Goal: Transaction & Acquisition: Purchase product/service

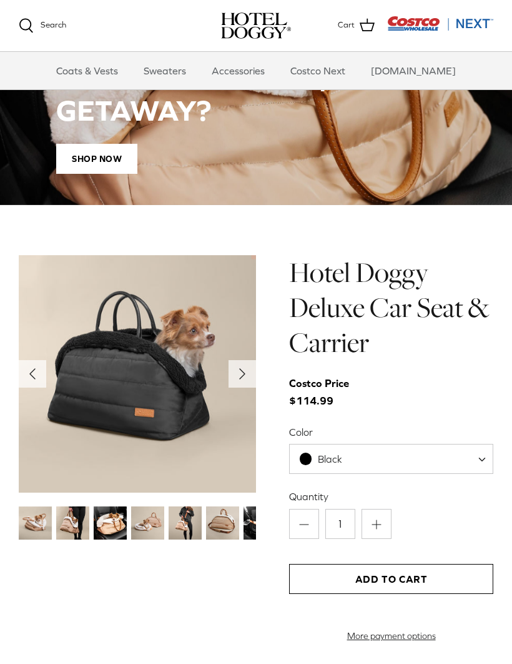
scroll to position [981, 0]
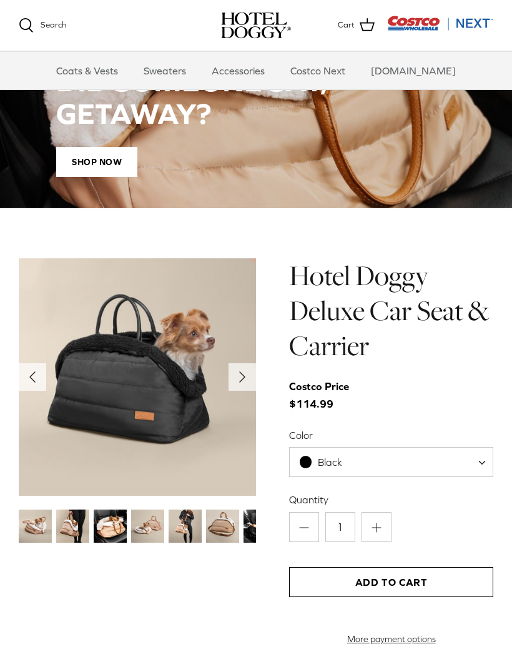
click at [184, 410] on img at bounding box center [137, 377] width 237 height 237
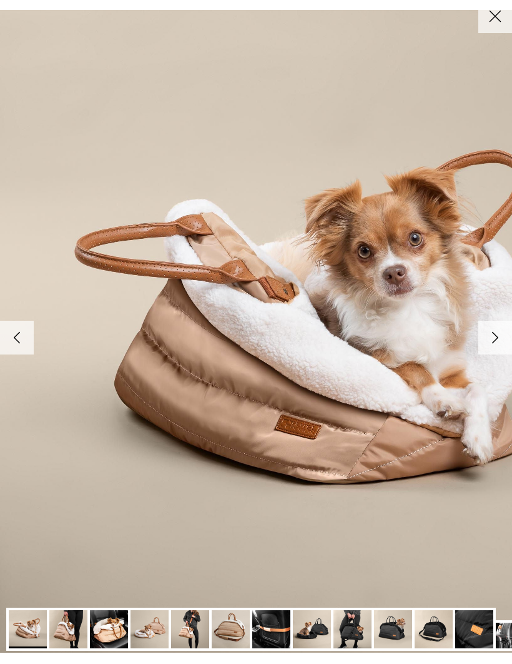
click at [494, 29] on link "Close" at bounding box center [496, 17] width 34 height 34
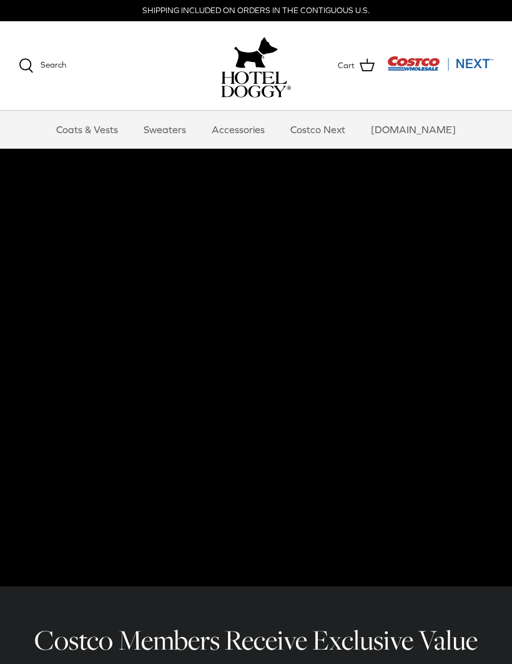
click at [465, 494] on video at bounding box center [256, 367] width 512 height 437
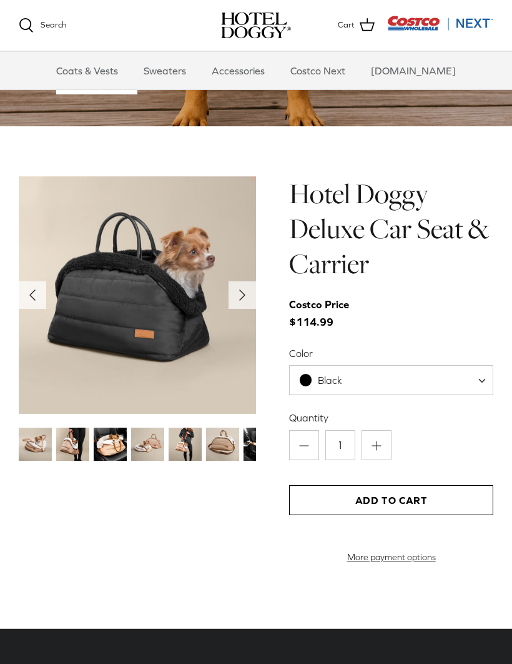
scroll to position [1063, 0]
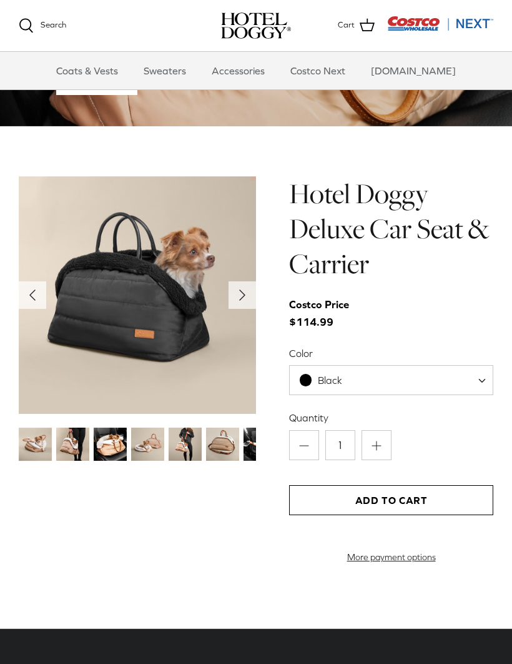
click at [88, 332] on img at bounding box center [137, 294] width 237 height 237
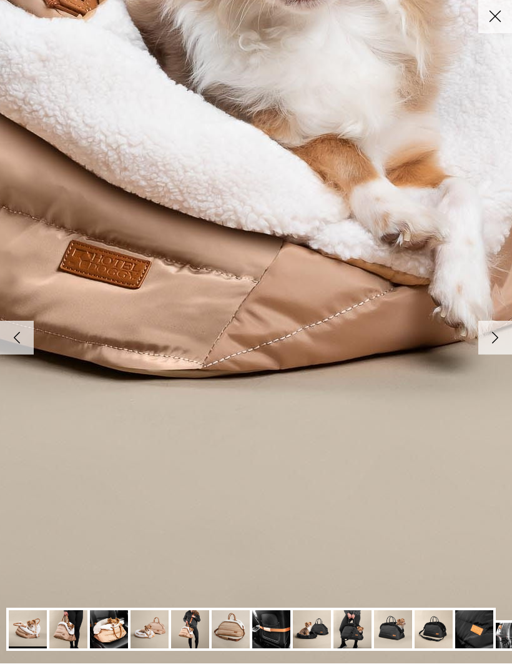
click at [327, 632] on img at bounding box center [312, 629] width 38 height 38
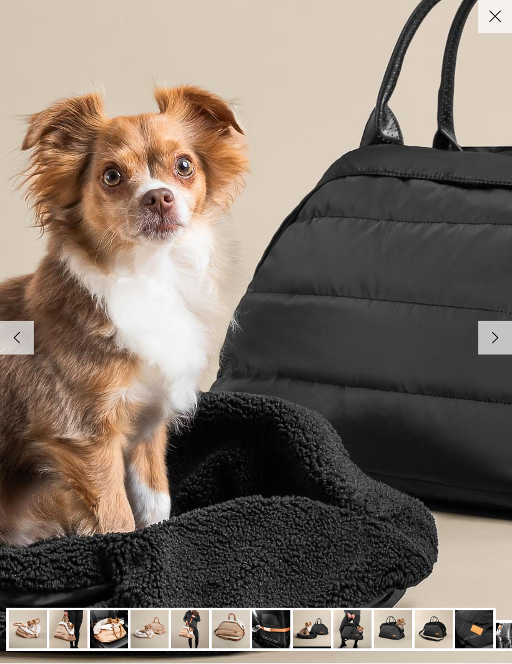
click at [475, 634] on img at bounding box center [474, 629] width 38 height 38
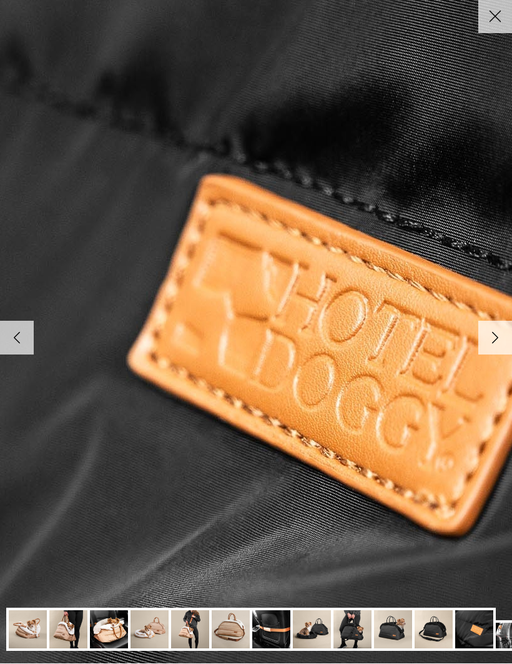
click at [437, 631] on img at bounding box center [434, 629] width 38 height 38
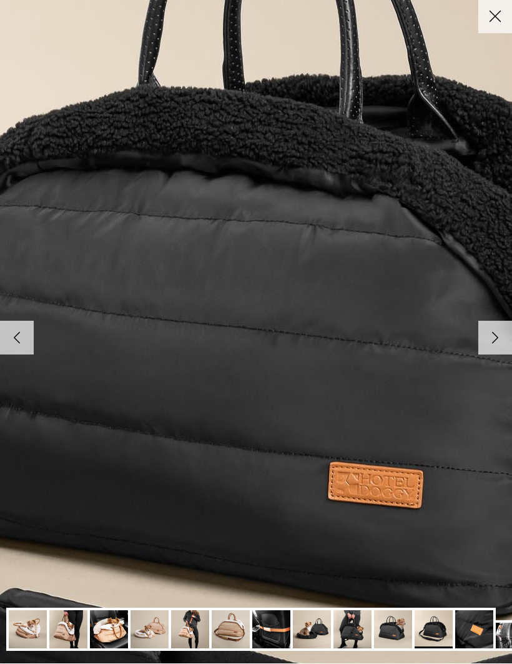
click at [450, 634] on img at bounding box center [434, 629] width 38 height 38
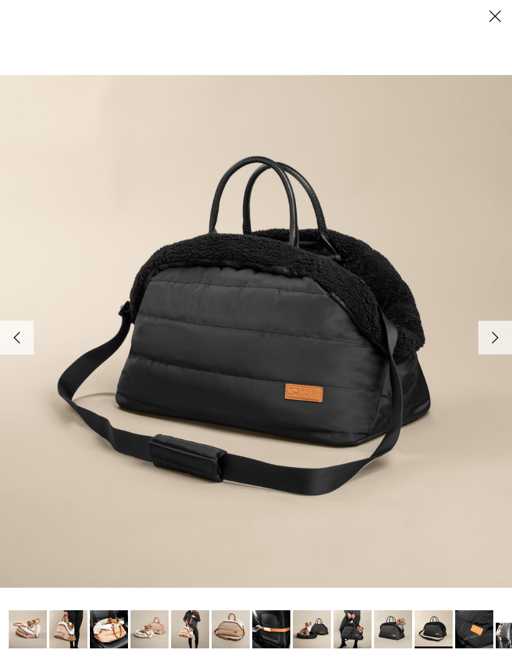
click at [495, 331] on icon "Right" at bounding box center [495, 337] width 21 height 21
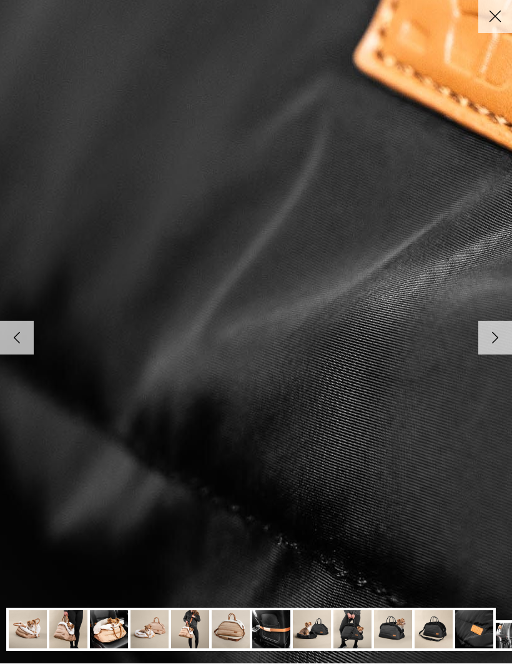
click at [190, 627] on img at bounding box center [190, 629] width 38 height 38
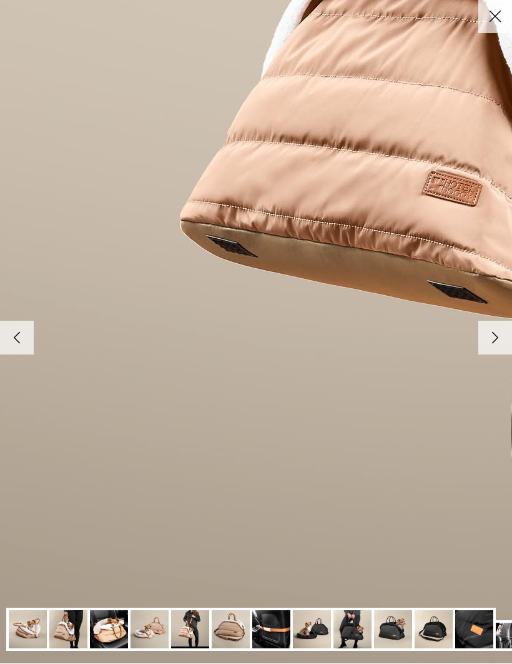
click at [116, 631] on img at bounding box center [109, 629] width 38 height 38
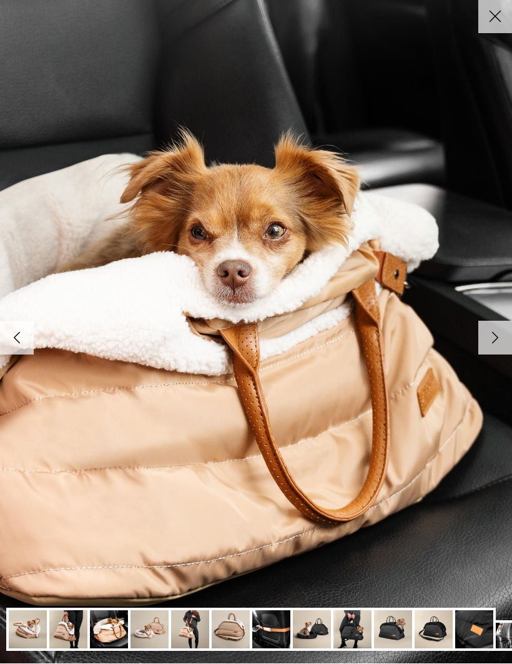
click at [497, 19] on icon "Close" at bounding box center [495, 16] width 21 height 21
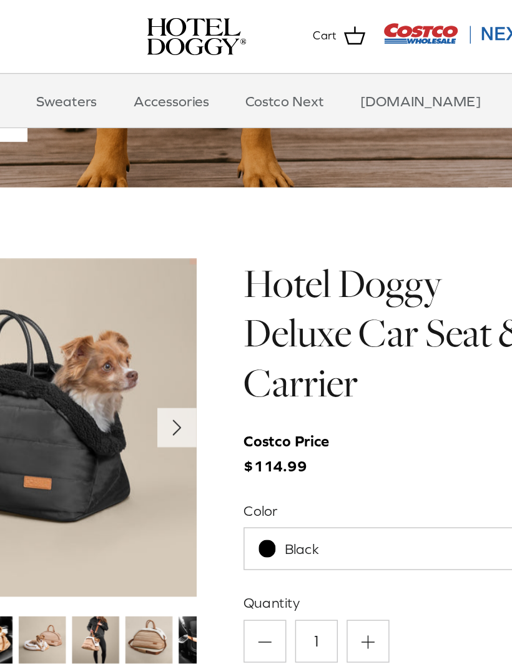
scroll to position [1058, 0]
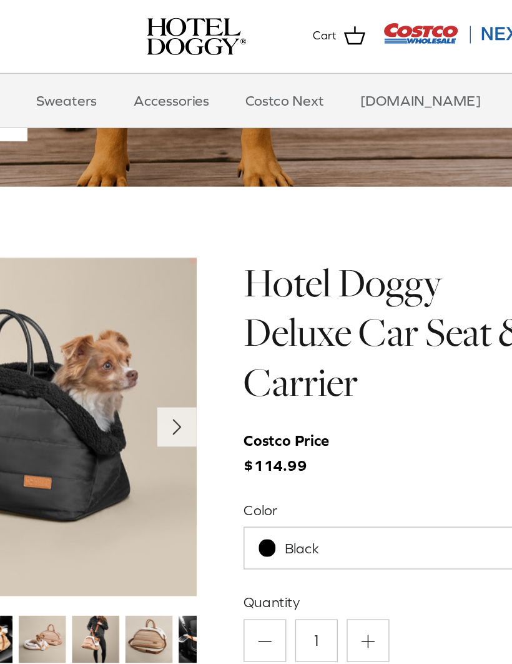
click at [240, 297] on polyline "Next" at bounding box center [242, 300] width 5 height 10
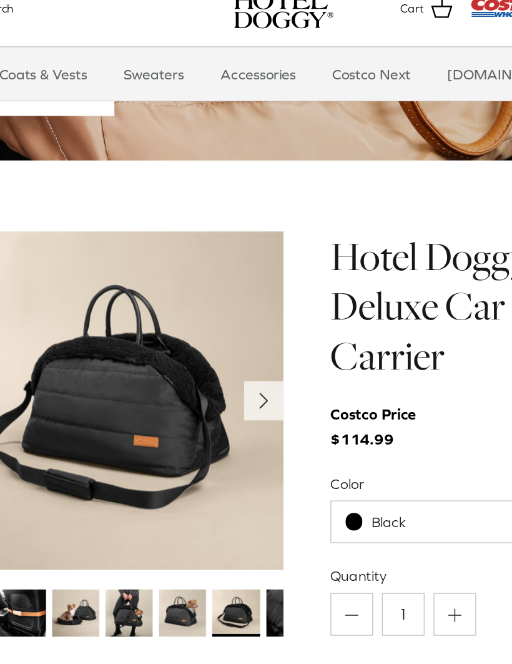
click at [240, 295] on polyline "Next" at bounding box center [242, 300] width 5 height 10
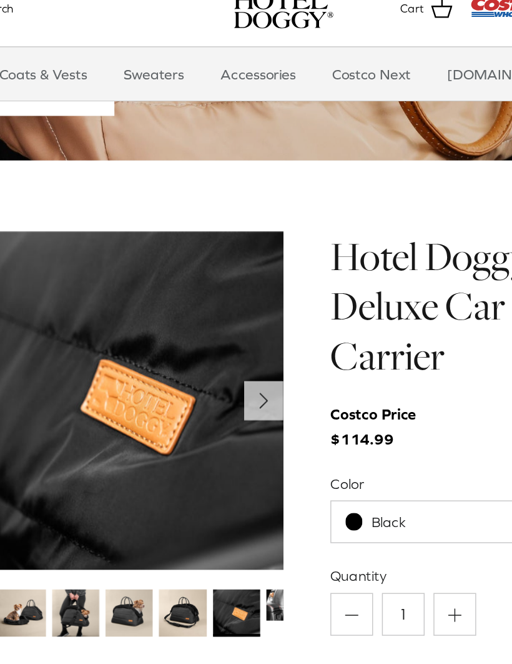
click at [240, 295] on polyline "Next" at bounding box center [242, 300] width 5 height 10
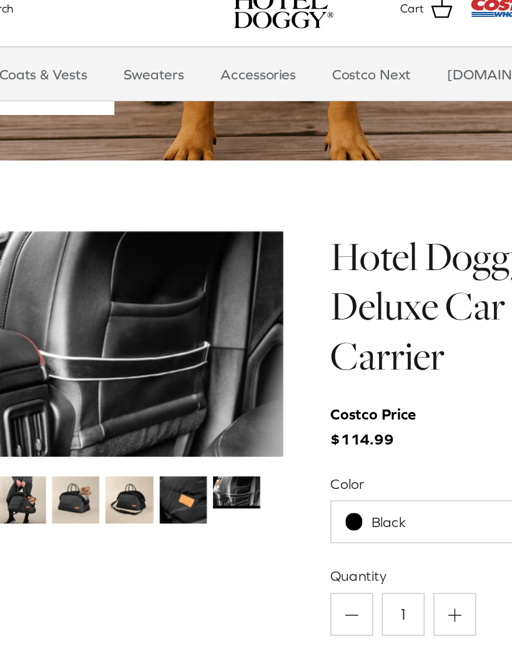
click at [131, 353] on img at bounding box center [147, 369] width 33 height 33
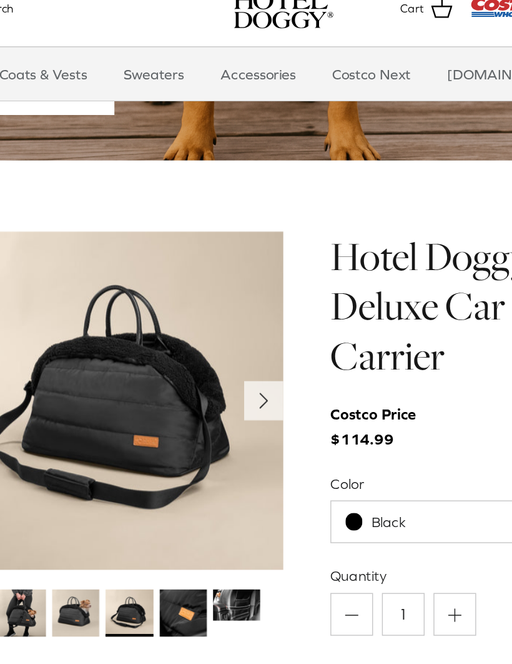
click at [169, 432] on img at bounding box center [185, 448] width 33 height 33
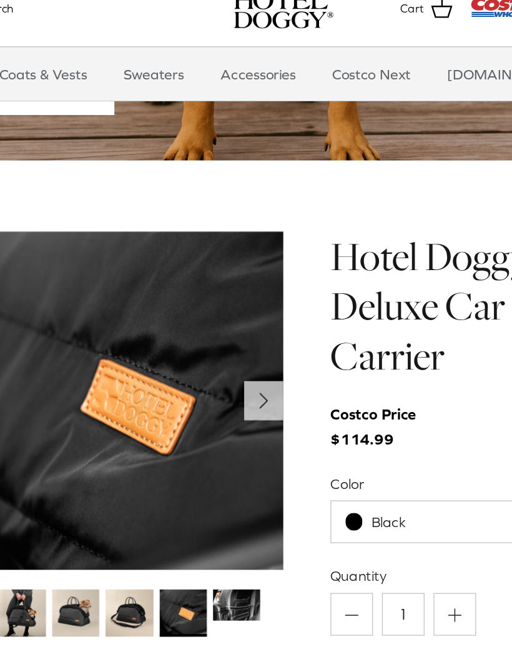
click at [207, 432] on img at bounding box center [223, 443] width 33 height 22
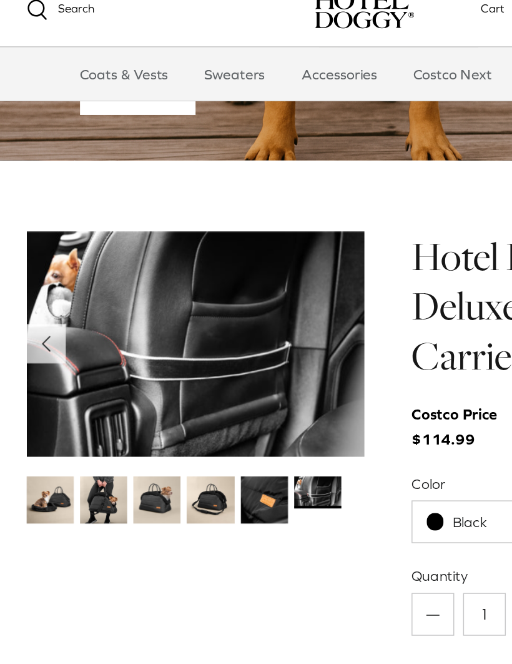
click at [47, 353] on img at bounding box center [35, 369] width 33 height 33
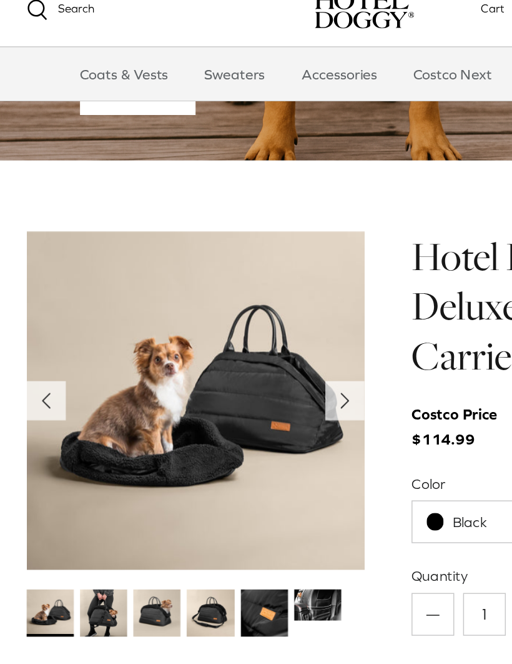
click at [37, 290] on icon "Left" at bounding box center [32, 300] width 20 height 20
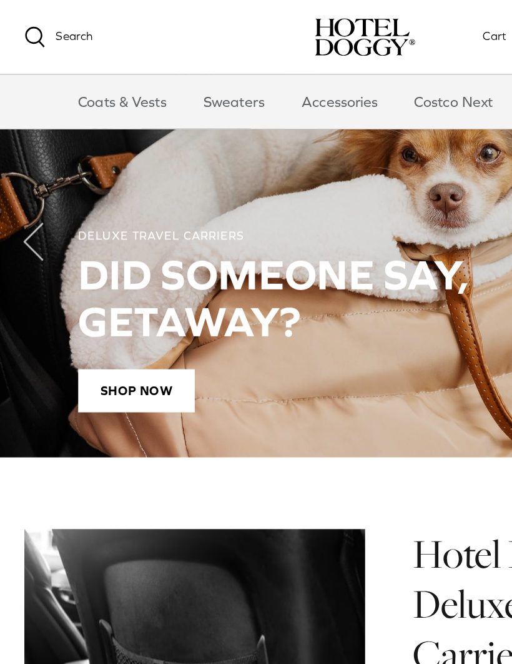
scroll to position [871, 0]
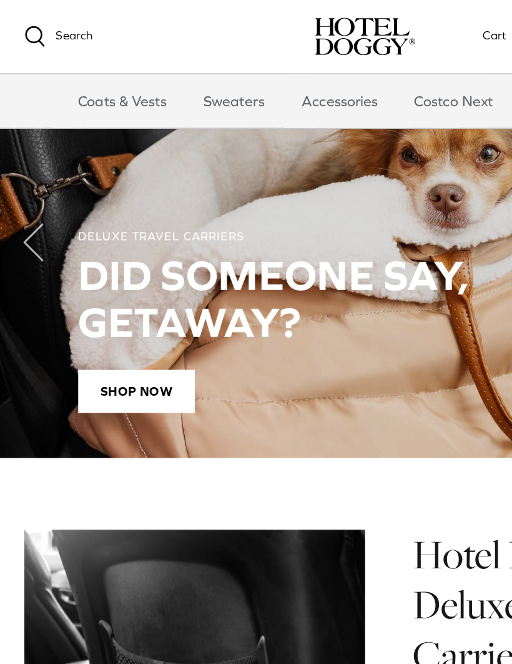
click at [73, 279] on span "Shop Now" at bounding box center [96, 272] width 81 height 30
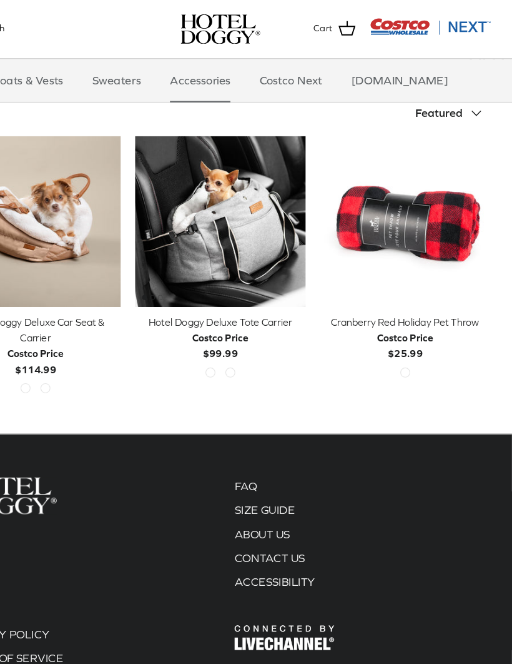
scroll to position [222, 0]
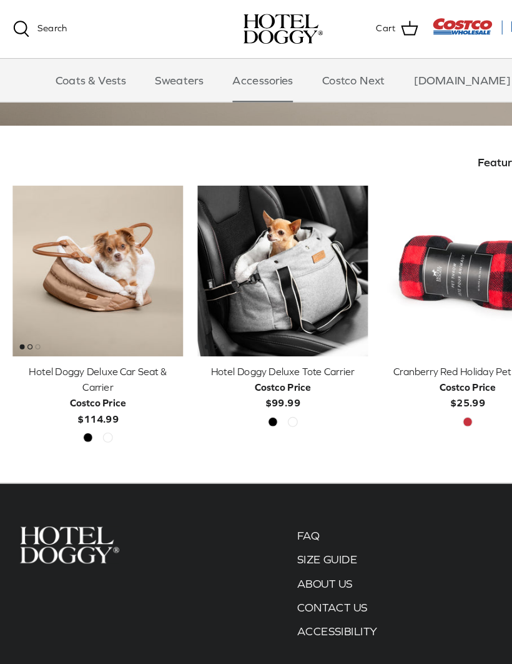
click at [269, 319] on div "Hotel Doggy Deluxe Tote Carrier" at bounding box center [256, 326] width 150 height 14
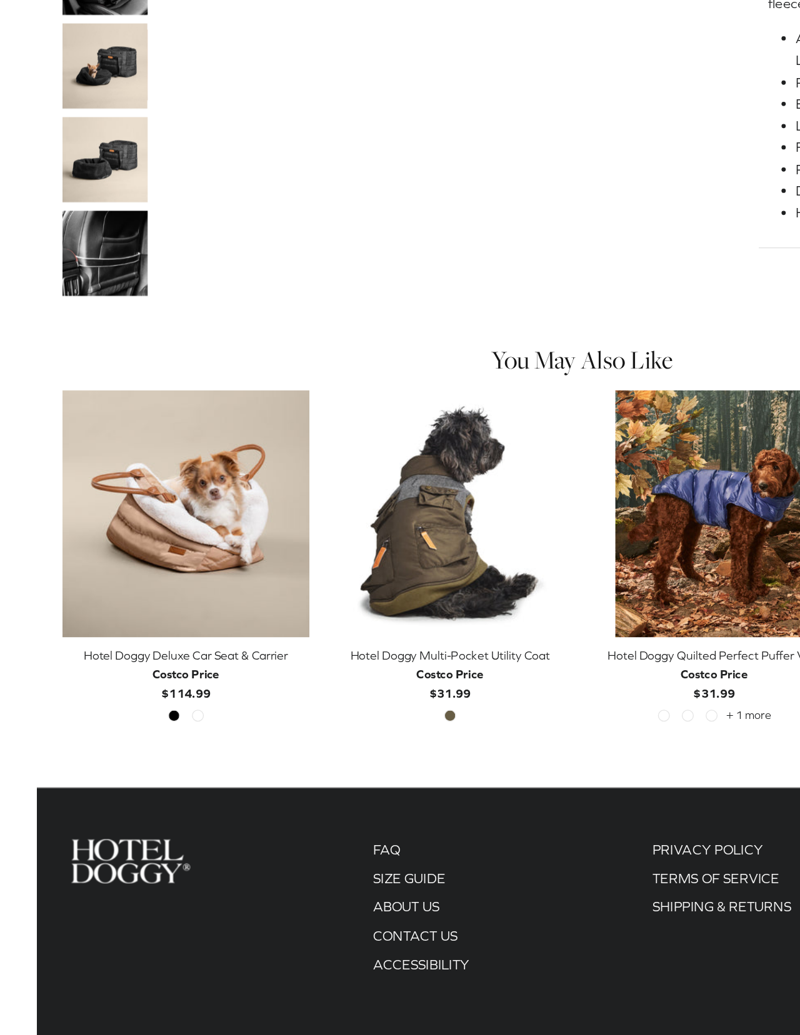
scroll to position [253, 0]
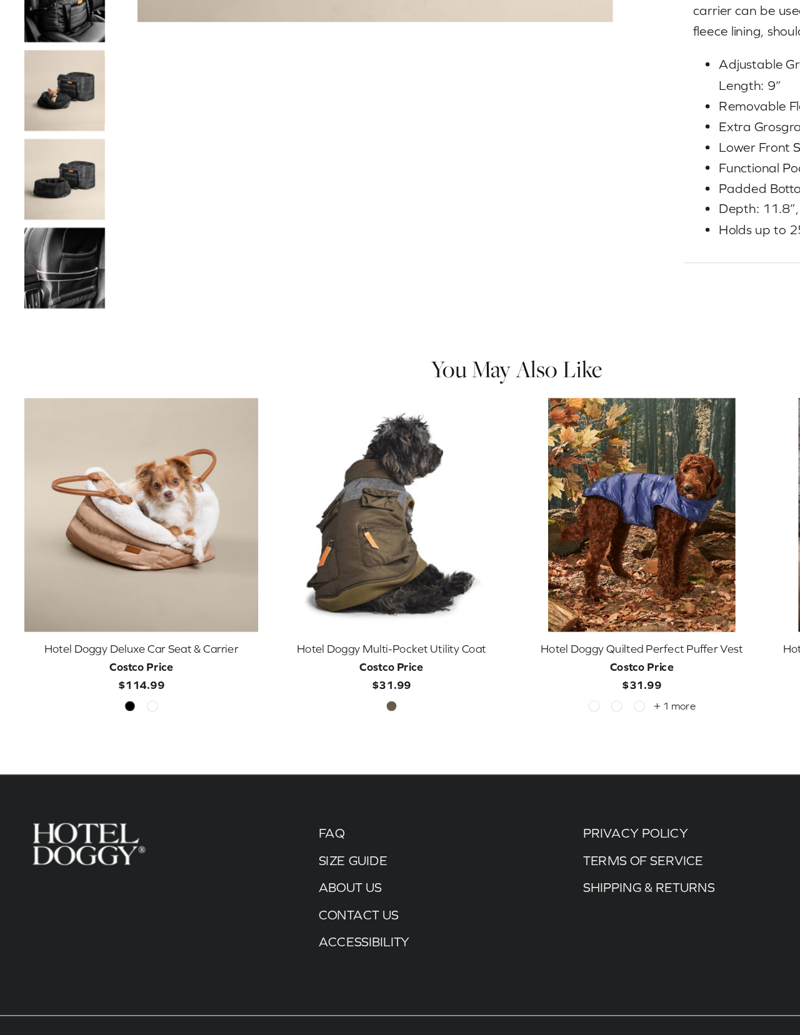
click at [86, 489] on img "Hotel Doggy Deluxe Car Seat & Carrier" at bounding box center [109, 579] width 181 height 181
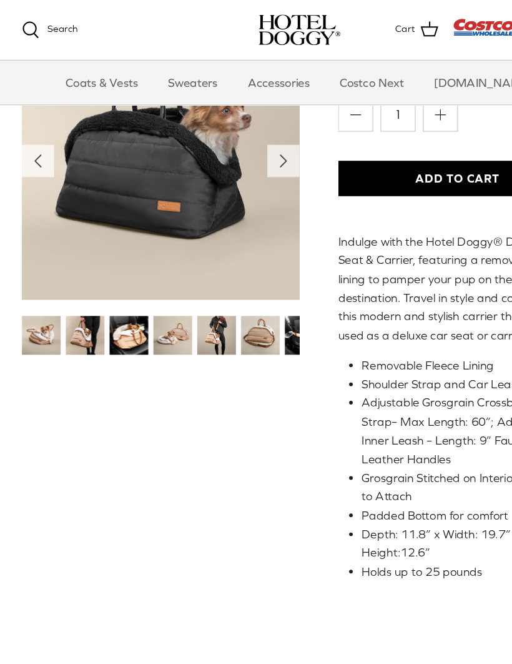
scroll to position [244, 0]
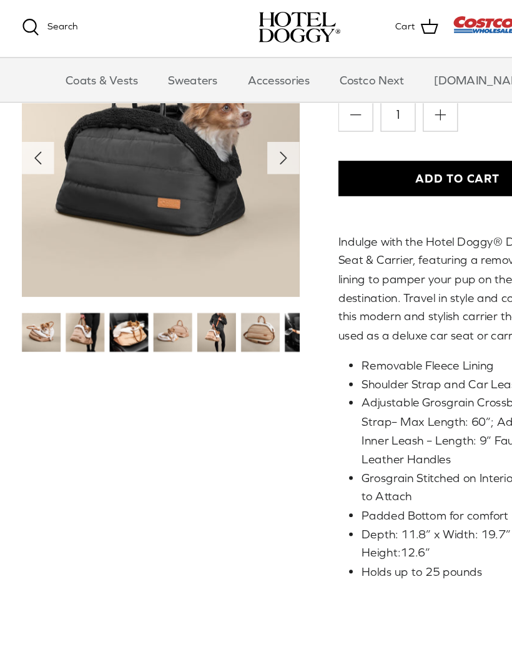
click at [209, 216] on img "Show Gallery" at bounding box center [137, 137] width 237 height 237
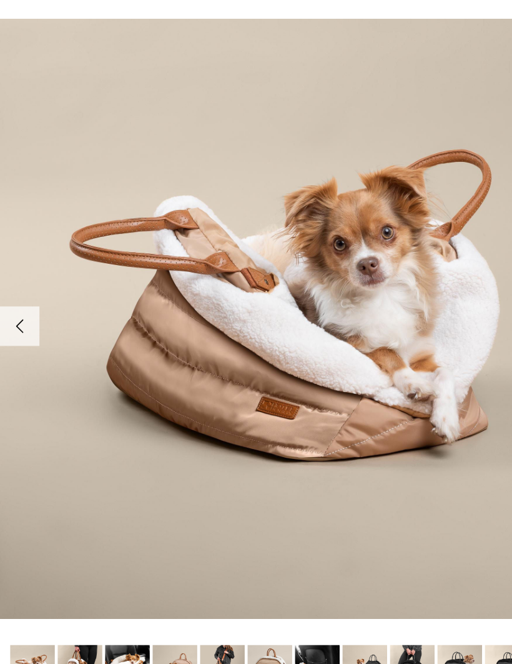
click at [277, 610] on img at bounding box center [271, 629] width 38 height 38
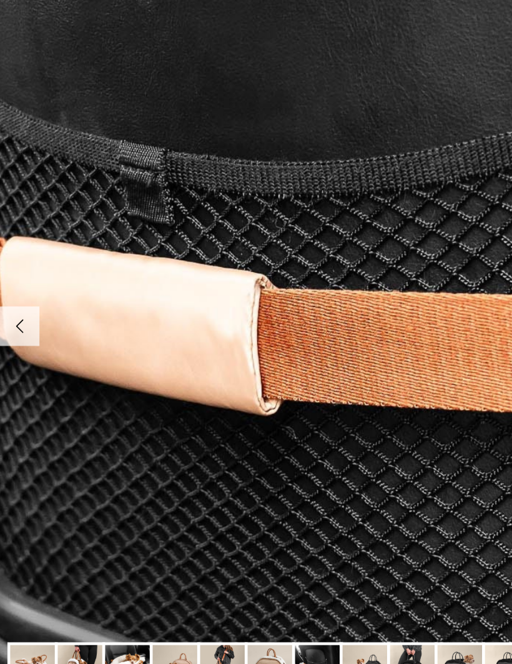
click at [324, 610] on img at bounding box center [312, 629] width 38 height 38
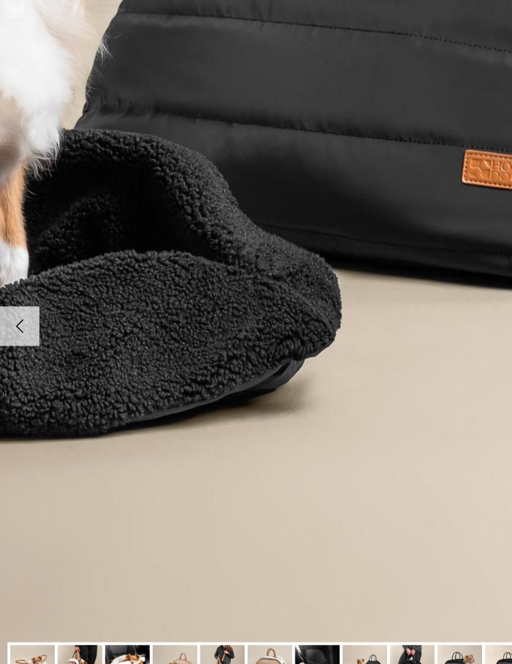
click at [354, 610] on img at bounding box center [353, 629] width 38 height 38
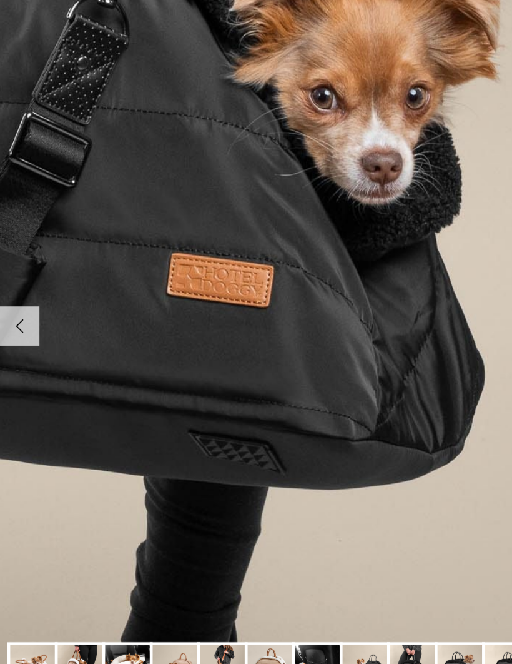
click at [395, 610] on img at bounding box center [393, 629] width 38 height 38
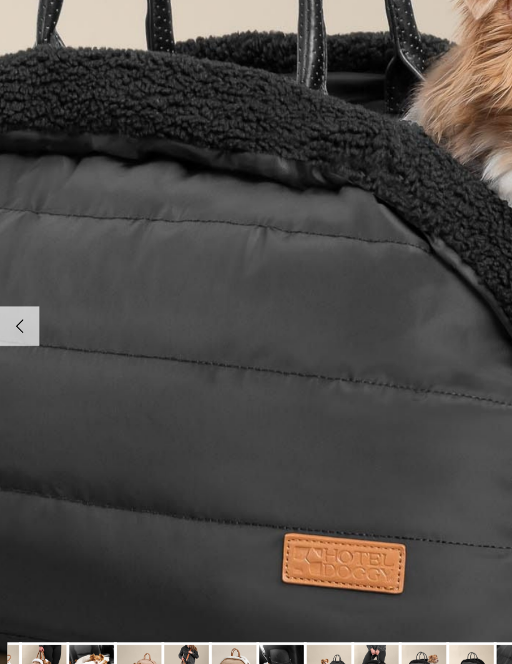
scroll to position [0, 31]
click at [404, 610] on img at bounding box center [403, 629] width 38 height 38
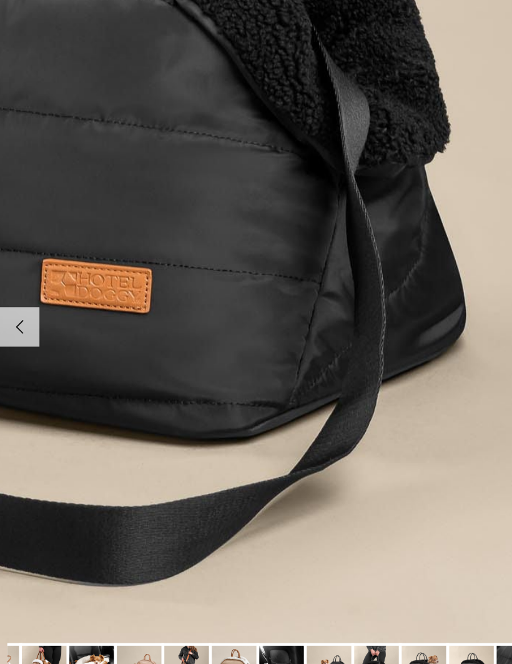
click at [406, 610] on img at bounding box center [403, 629] width 38 height 38
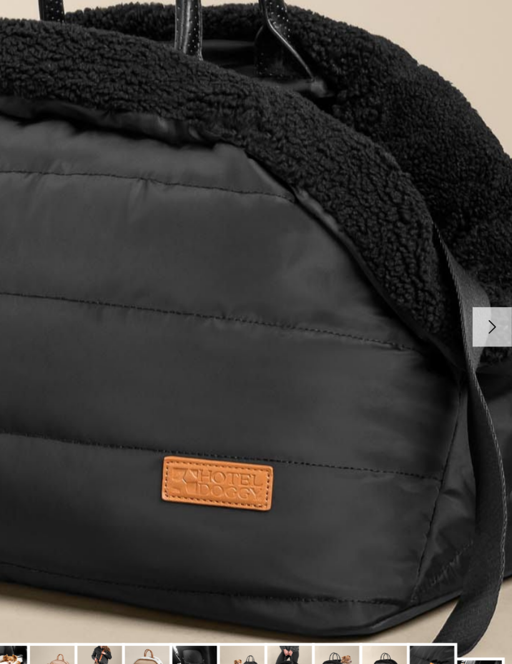
click at [425, 610] on img at bounding box center [444, 629] width 38 height 38
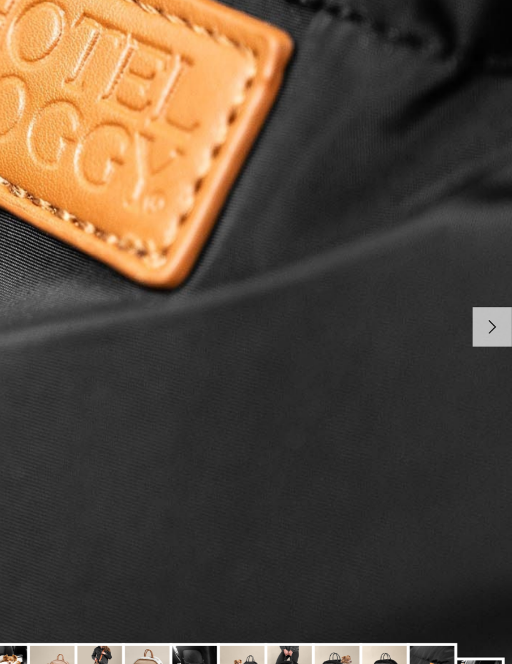
click at [465, 623] on img at bounding box center [484, 636] width 38 height 26
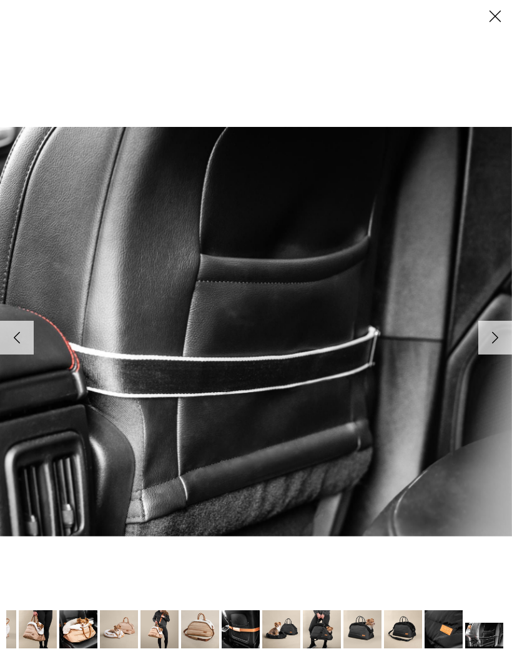
click at [494, 340] on polyline at bounding box center [496, 338] width 6 height 11
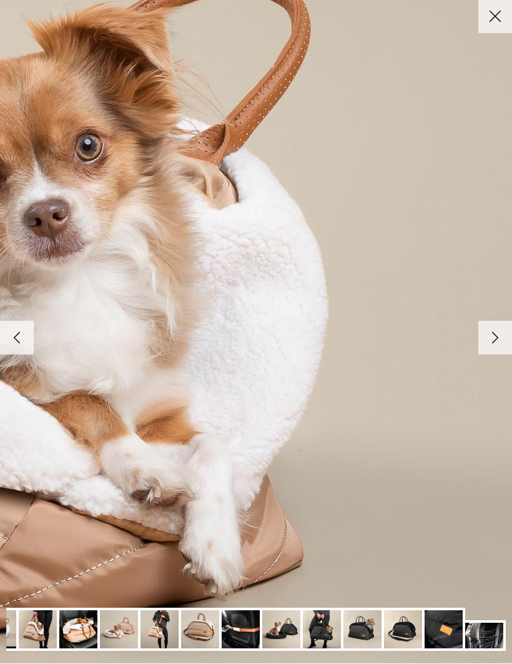
click at [494, 333] on polyline at bounding box center [496, 338] width 6 height 11
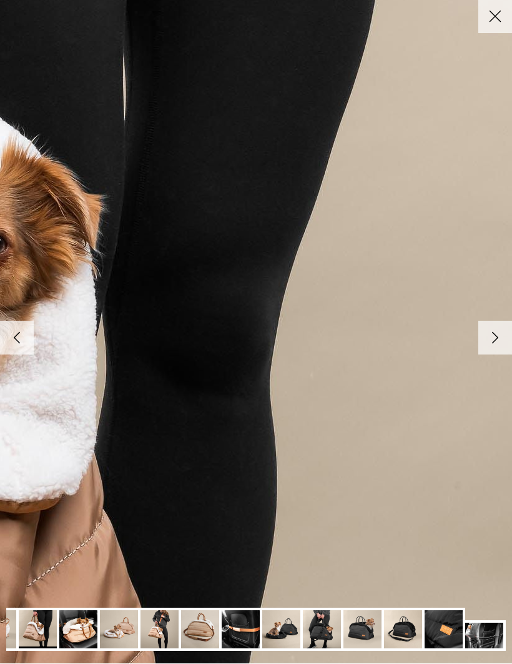
click at [495, 337] on polyline at bounding box center [496, 338] width 6 height 11
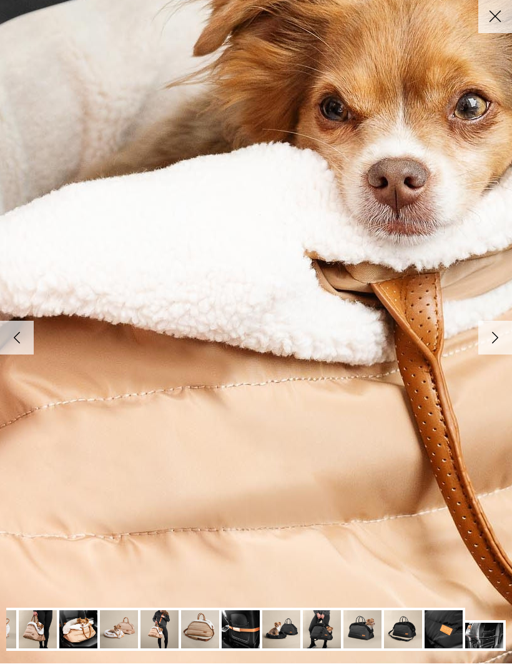
click at [494, 335] on polyline at bounding box center [496, 338] width 6 height 11
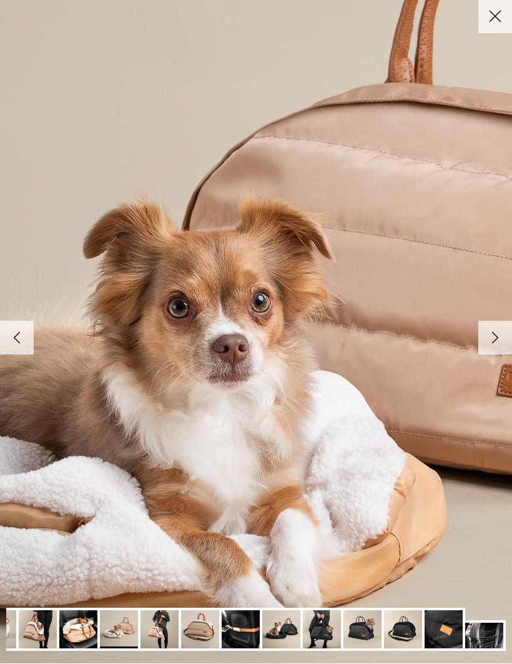
click at [500, 335] on icon "Right" at bounding box center [495, 337] width 21 height 21
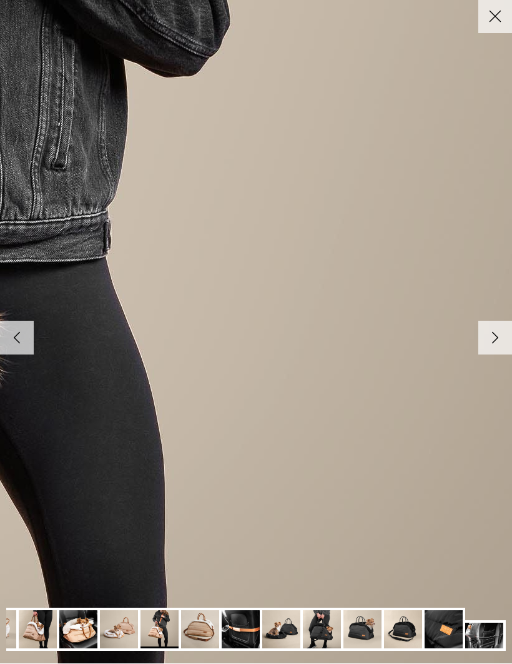
click at [504, 334] on icon "Right" at bounding box center [495, 337] width 21 height 21
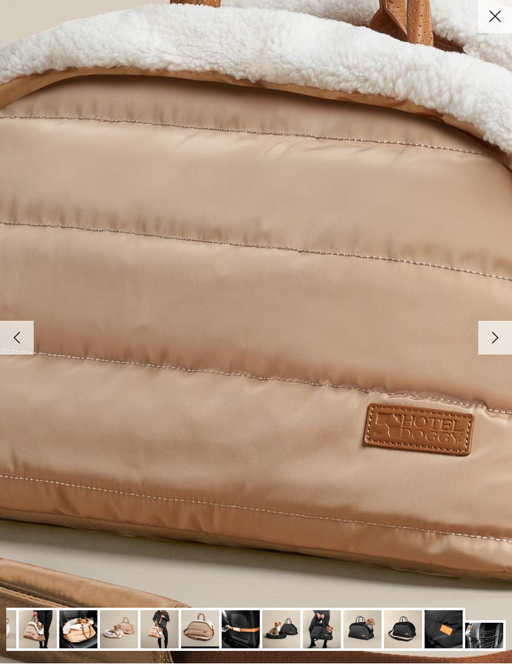
click at [498, 331] on icon "Right" at bounding box center [495, 337] width 21 height 21
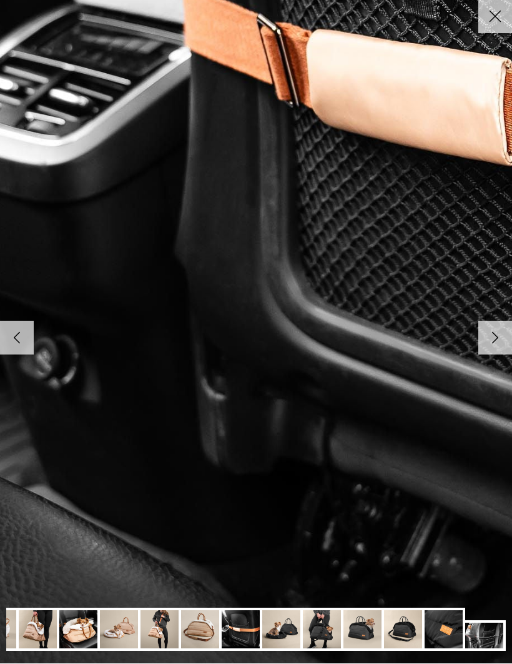
scroll to position [0, 29]
